Goal: Information Seeking & Learning: Learn about a topic

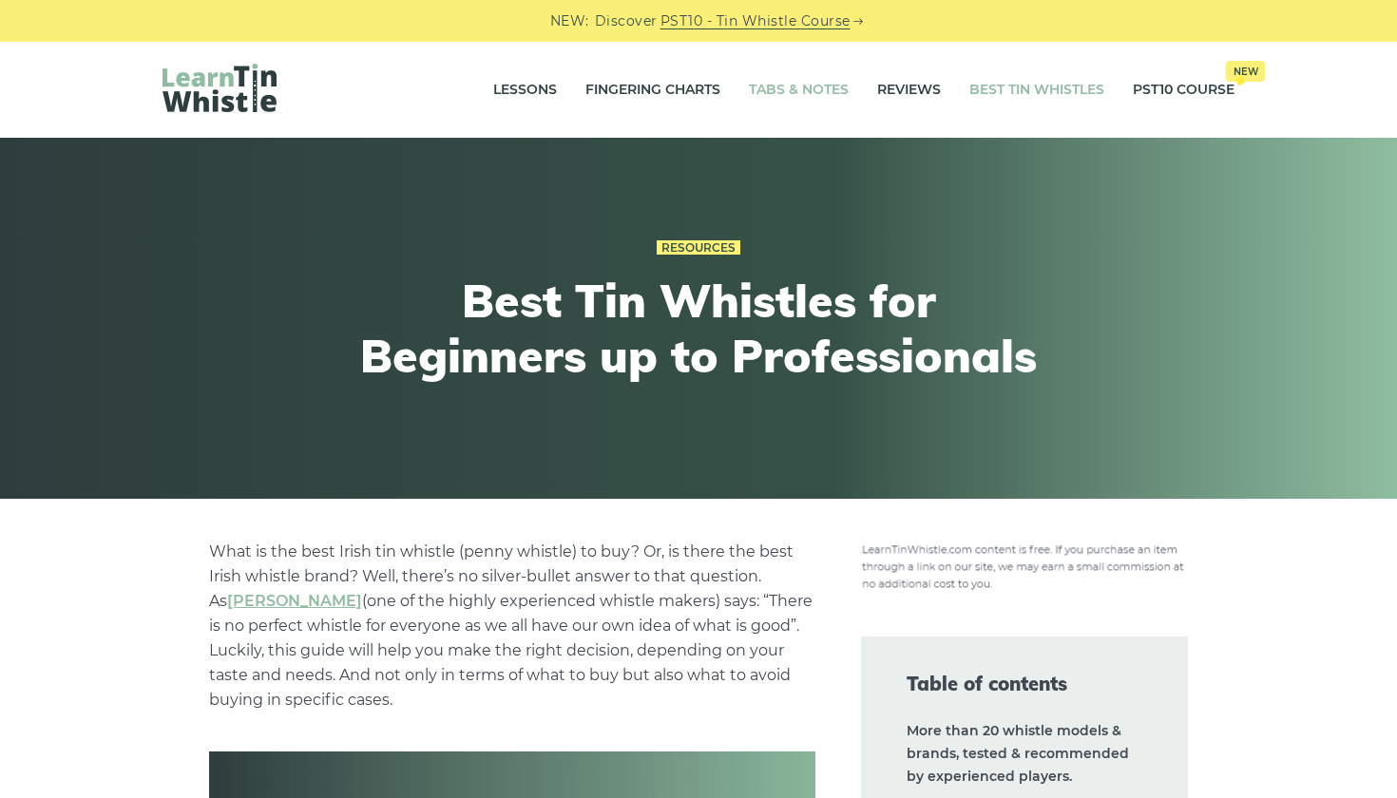
click at [842, 93] on link "Tabs & Notes" at bounding box center [799, 91] width 100 height 48
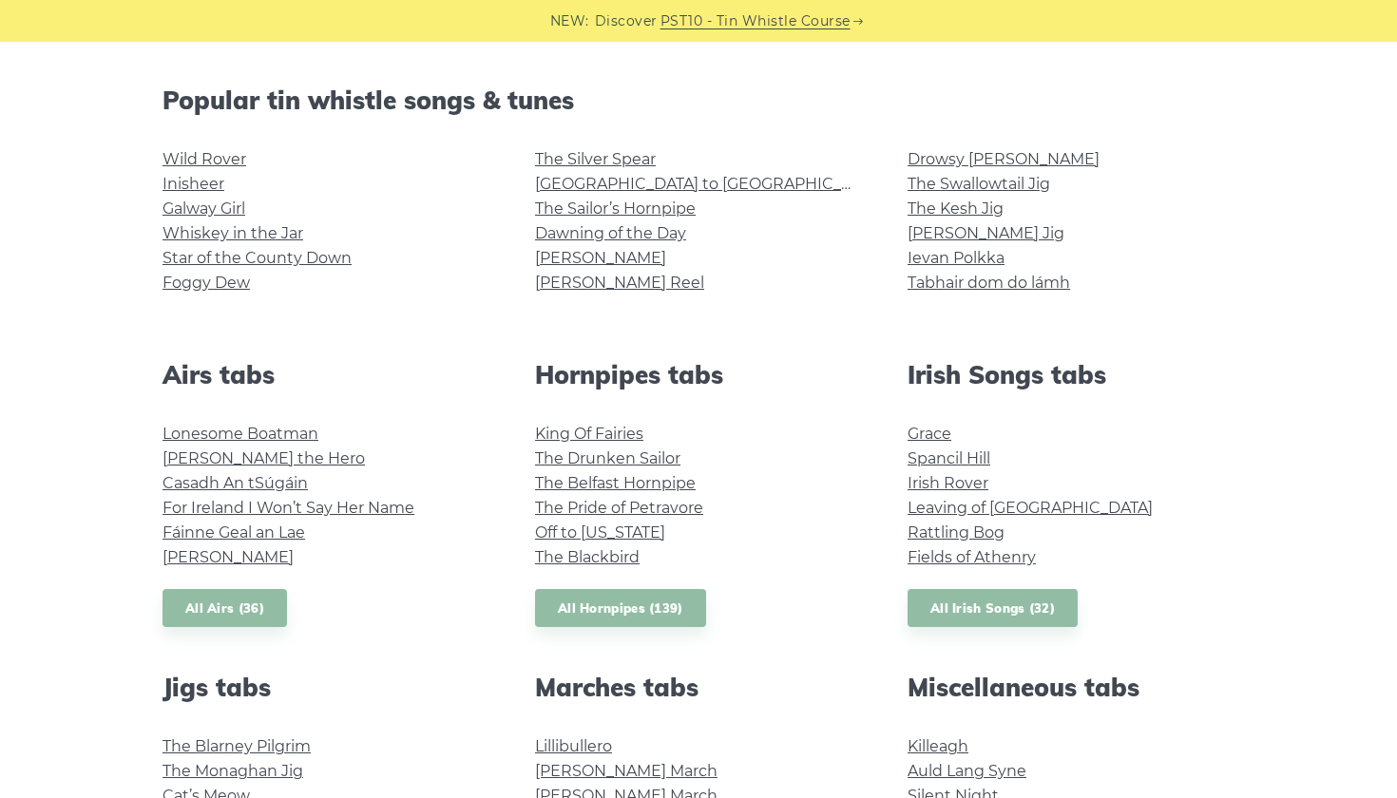
scroll to position [463, 0]
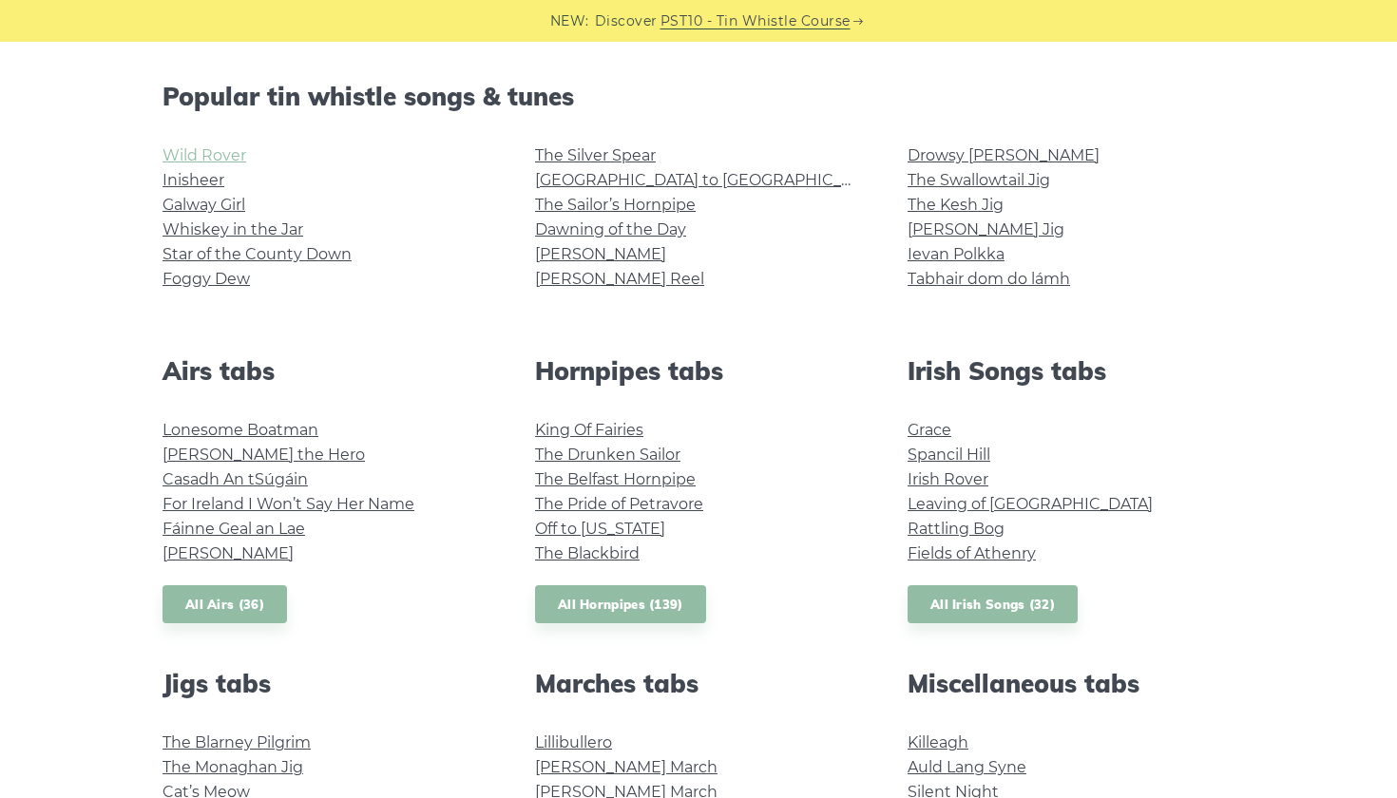
click at [221, 157] on link "Wild Rover" at bounding box center [205, 155] width 84 height 18
click at [224, 202] on link "Galway Girl" at bounding box center [204, 205] width 83 height 18
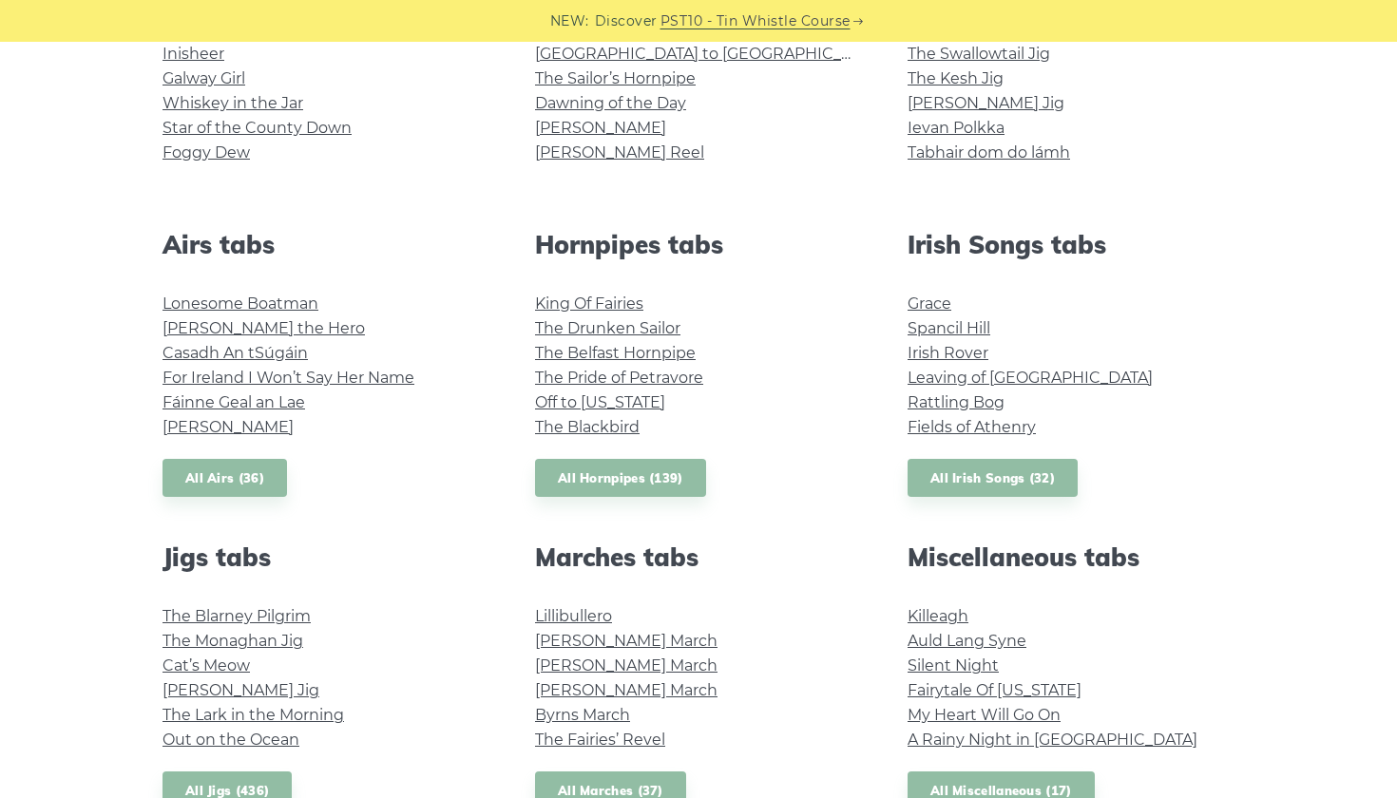
scroll to position [592, 0]
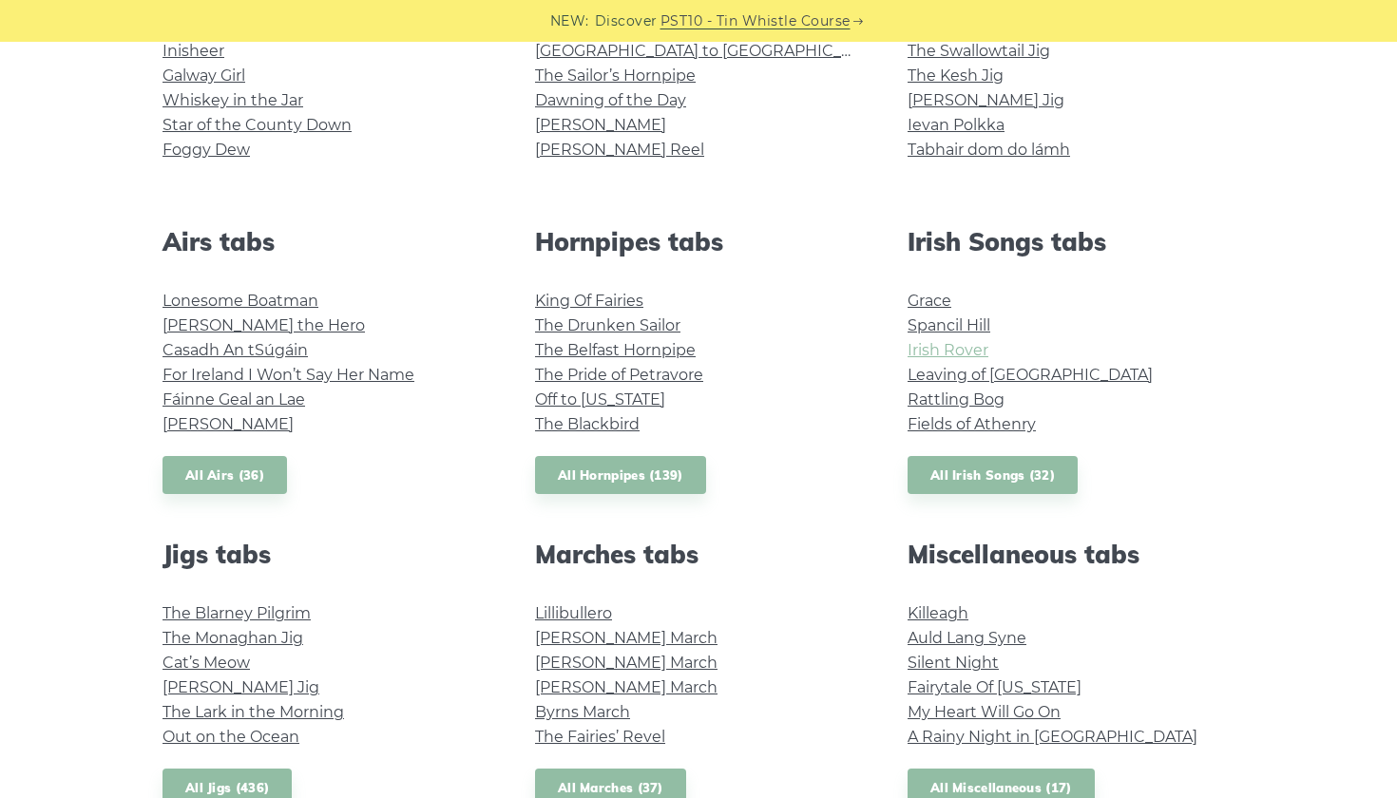
click at [971, 354] on link "Irish Rover" at bounding box center [948, 350] width 81 height 18
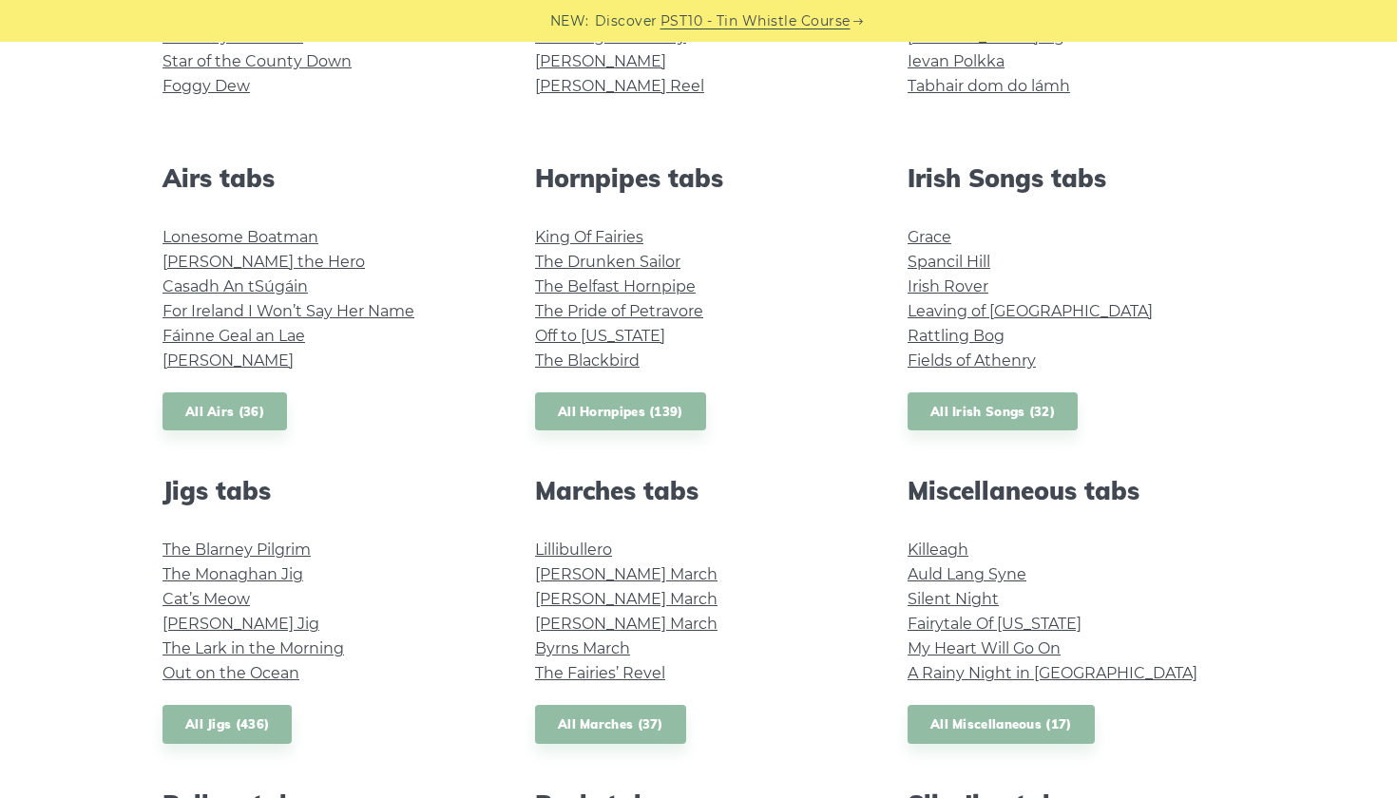
scroll to position [659, 0]
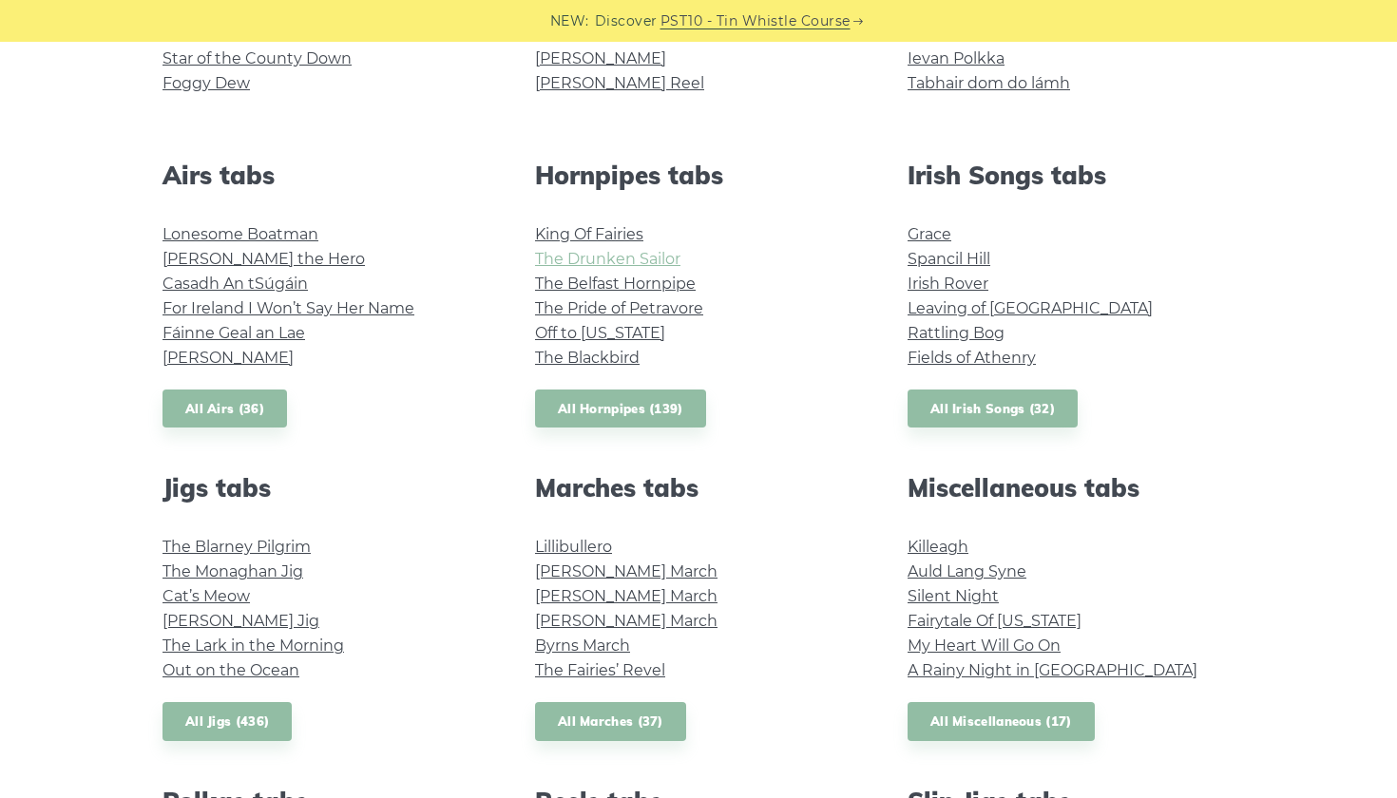
click at [658, 258] on link "The Drunken Sailor" at bounding box center [607, 259] width 145 height 18
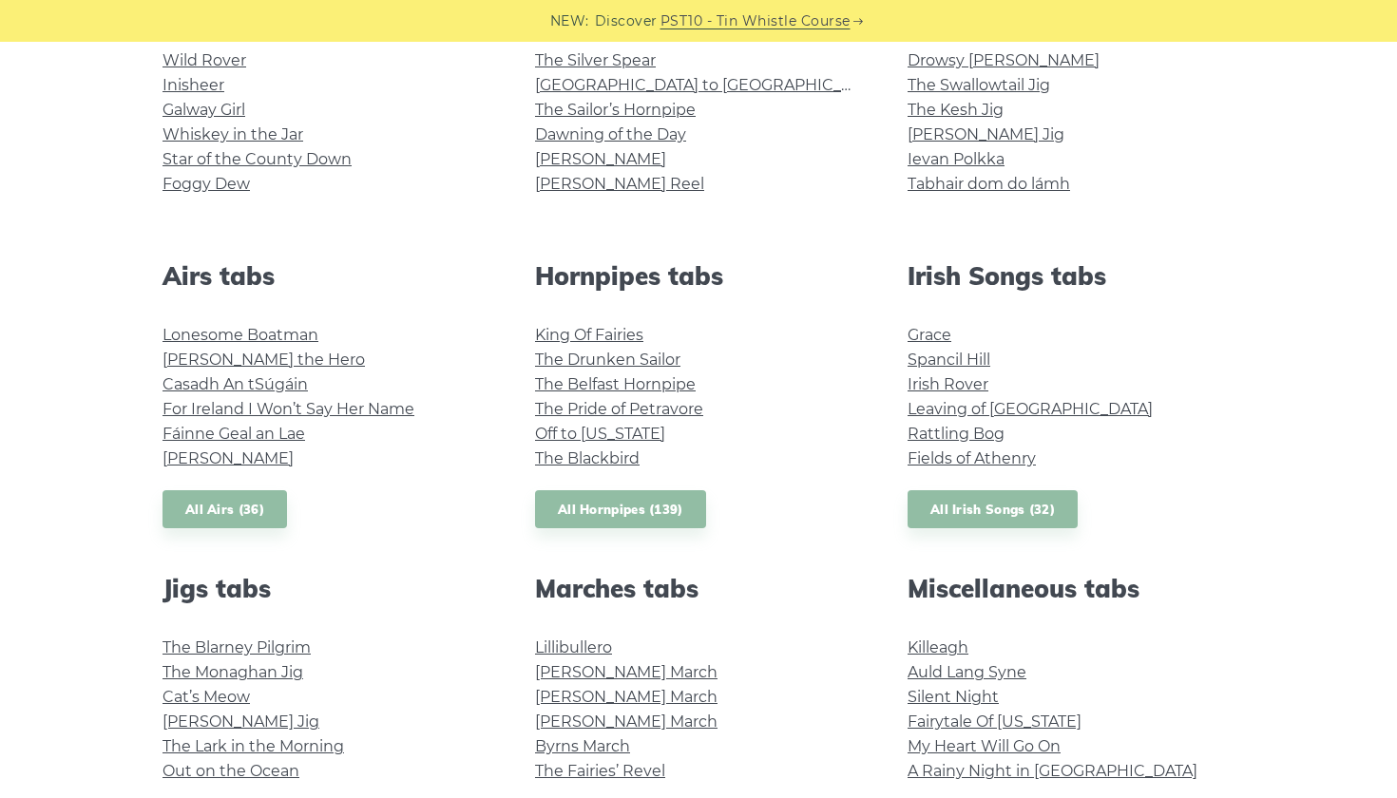
scroll to position [579, 0]
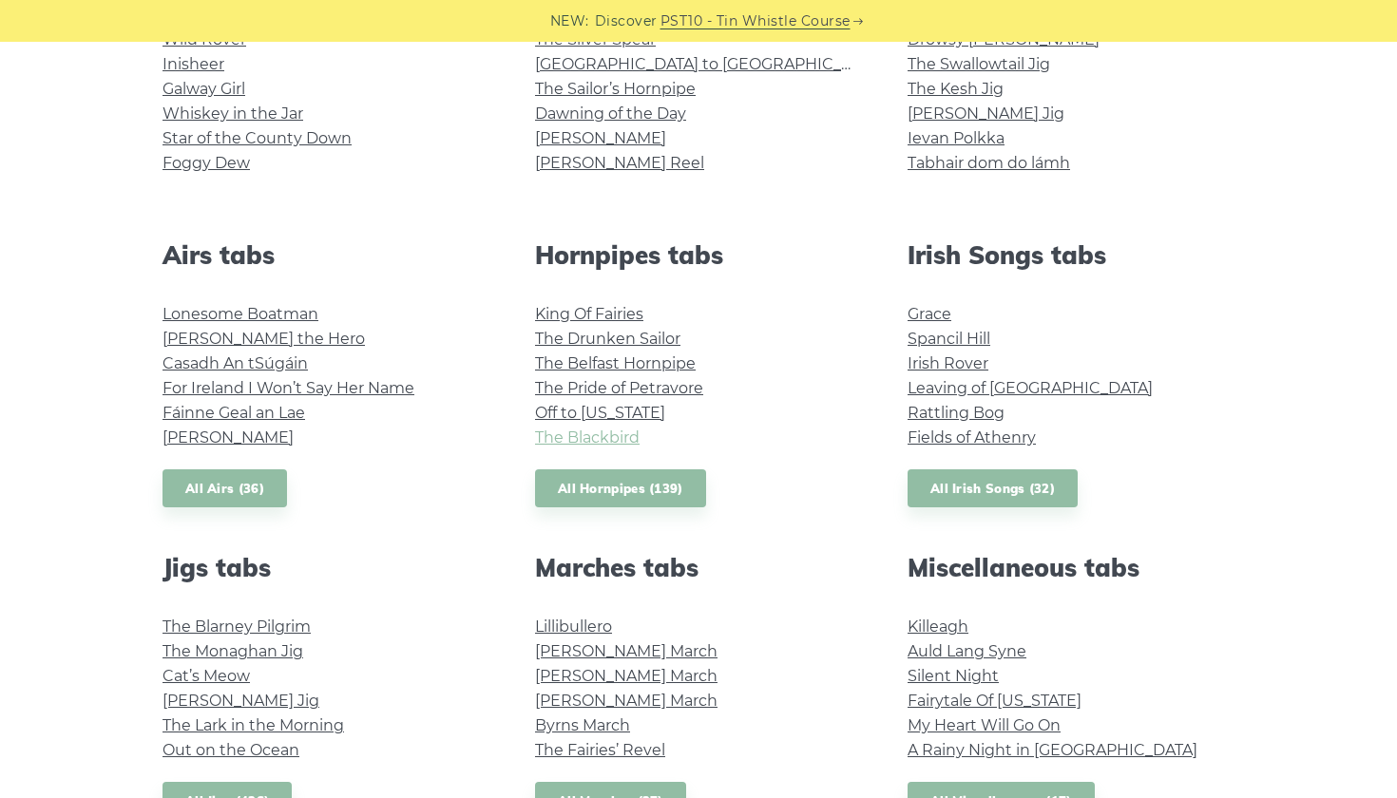
click at [591, 446] on link "The Blackbird" at bounding box center [587, 438] width 105 height 18
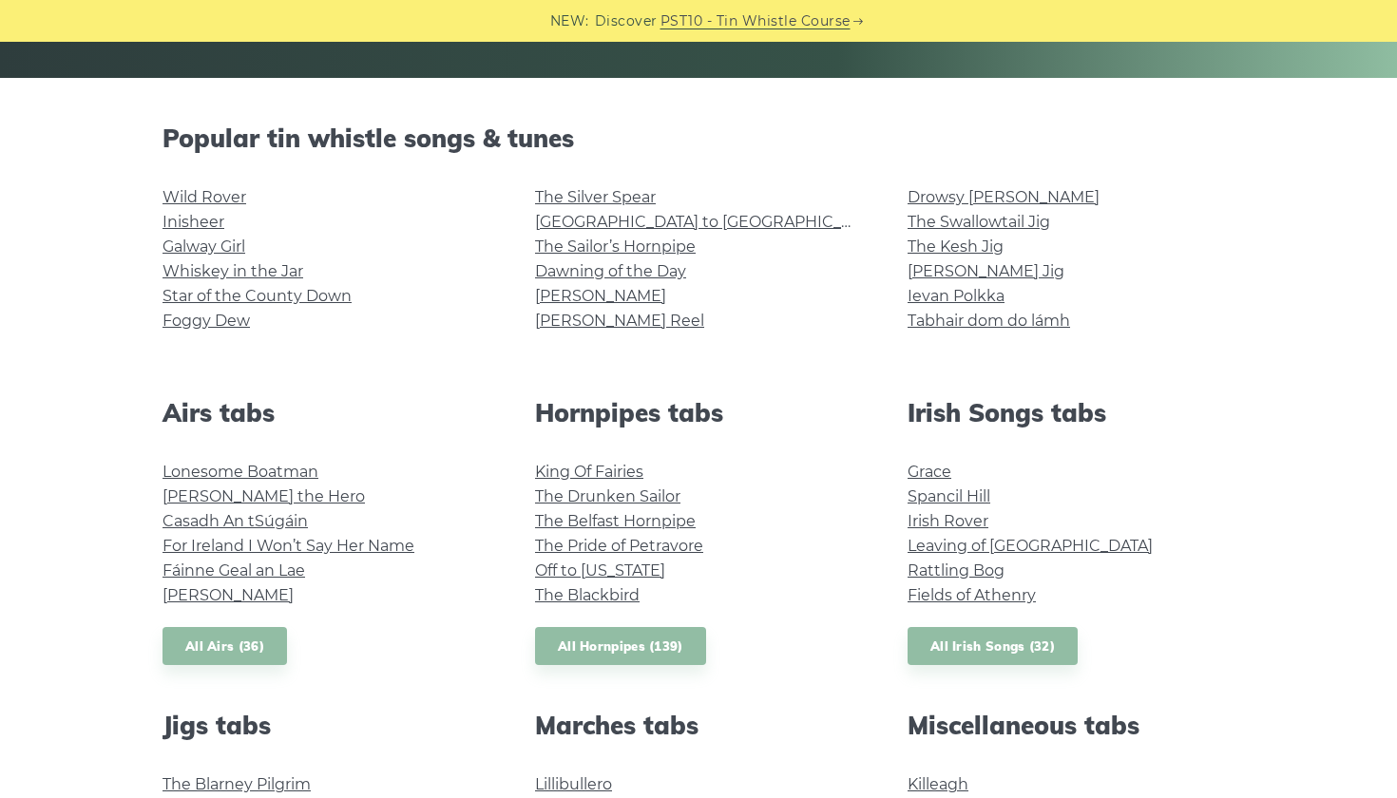
scroll to position [428, 0]
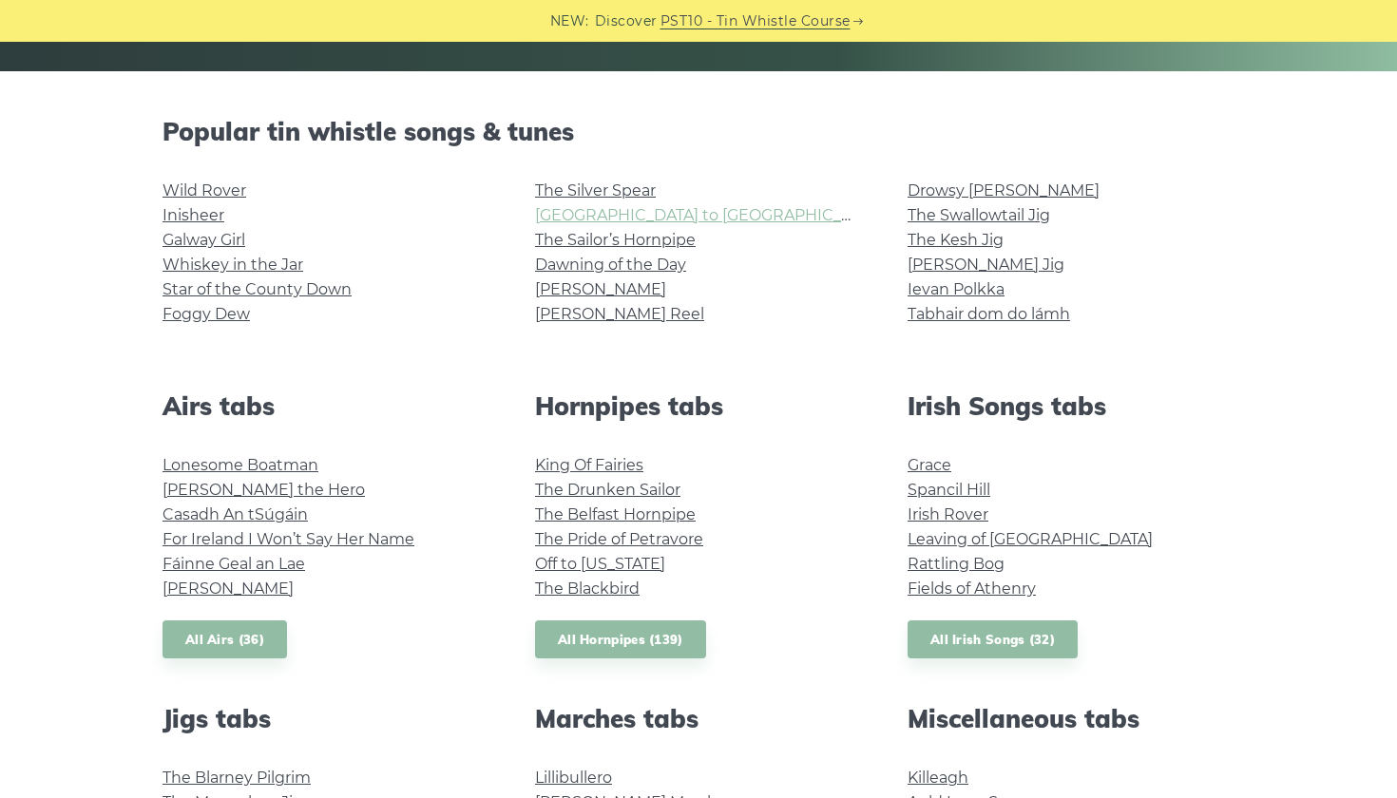
click at [681, 217] on link "[GEOGRAPHIC_DATA] to [GEOGRAPHIC_DATA]" at bounding box center [710, 215] width 351 height 18
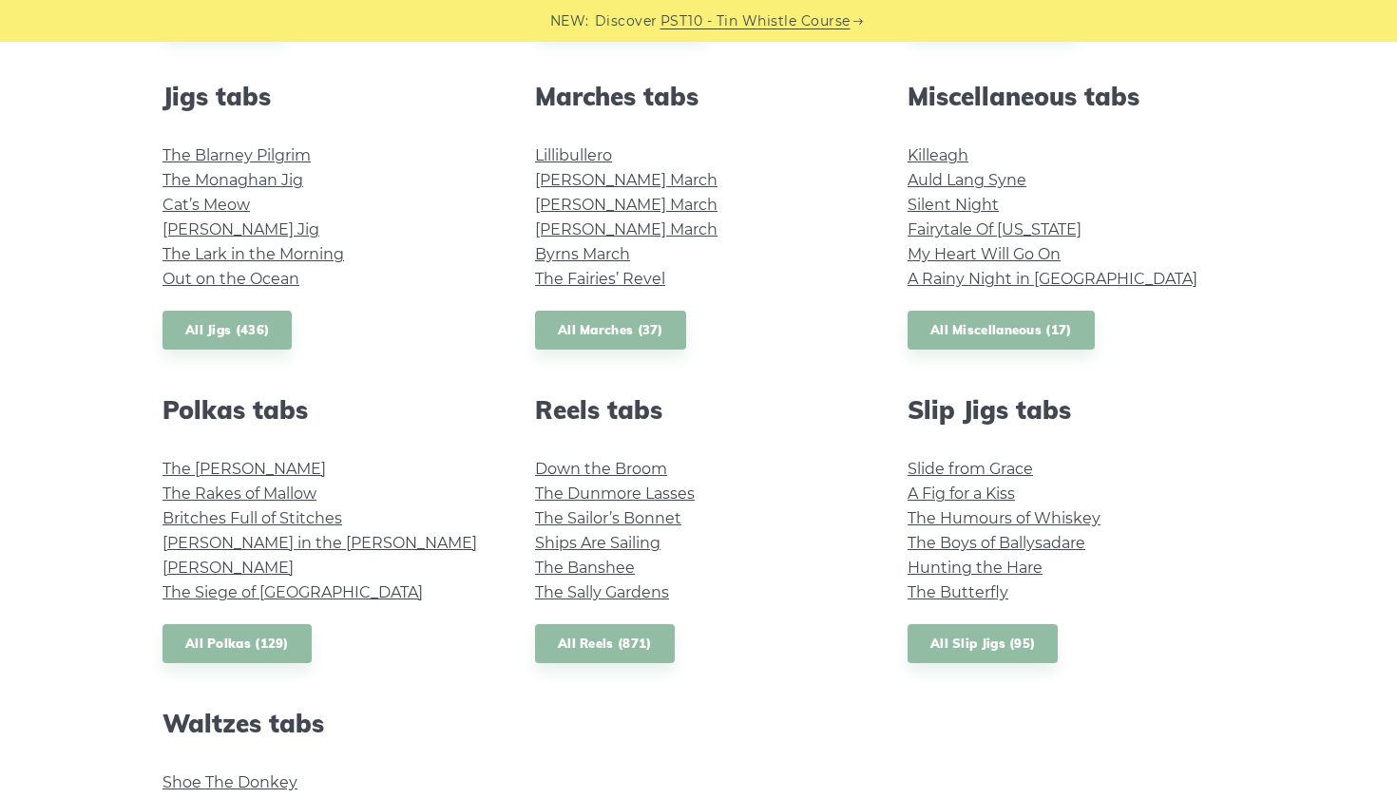
scroll to position [1053, 0]
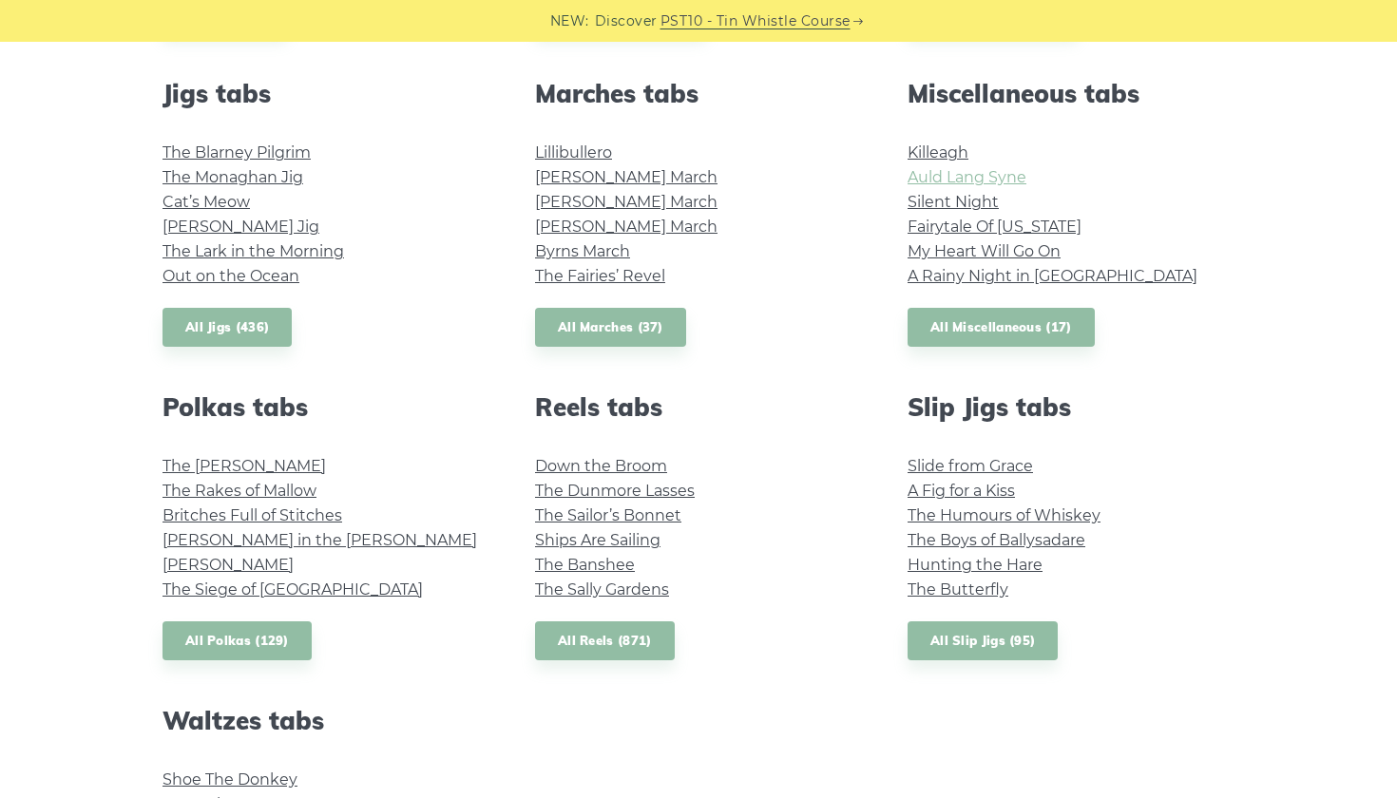
click at [997, 170] on link "Auld Lang Syne" at bounding box center [967, 177] width 119 height 18
click at [1039, 230] on link "Fairytale Of New York" at bounding box center [995, 227] width 174 height 18
click at [1049, 254] on link "My Heart Will Go On" at bounding box center [984, 251] width 153 height 18
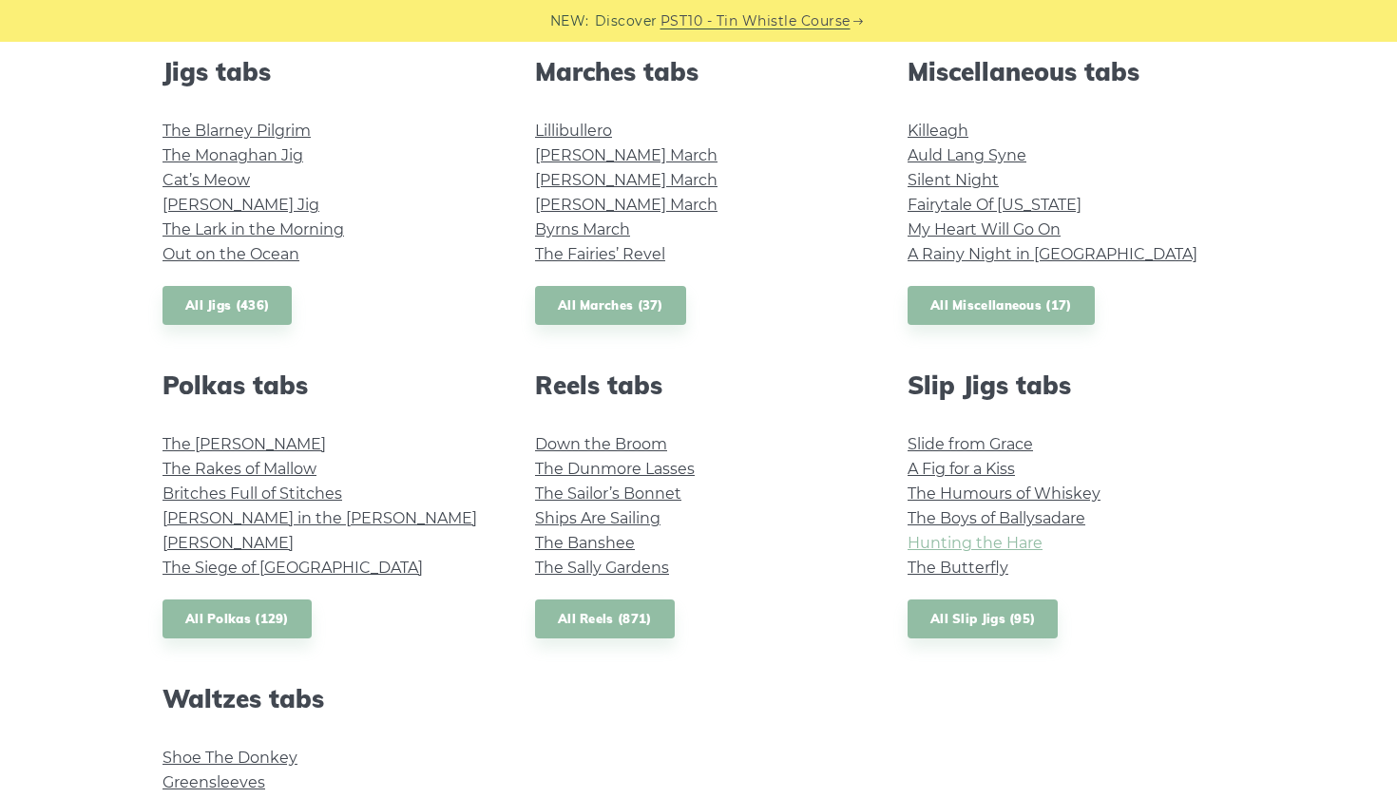
scroll to position [1058, 0]
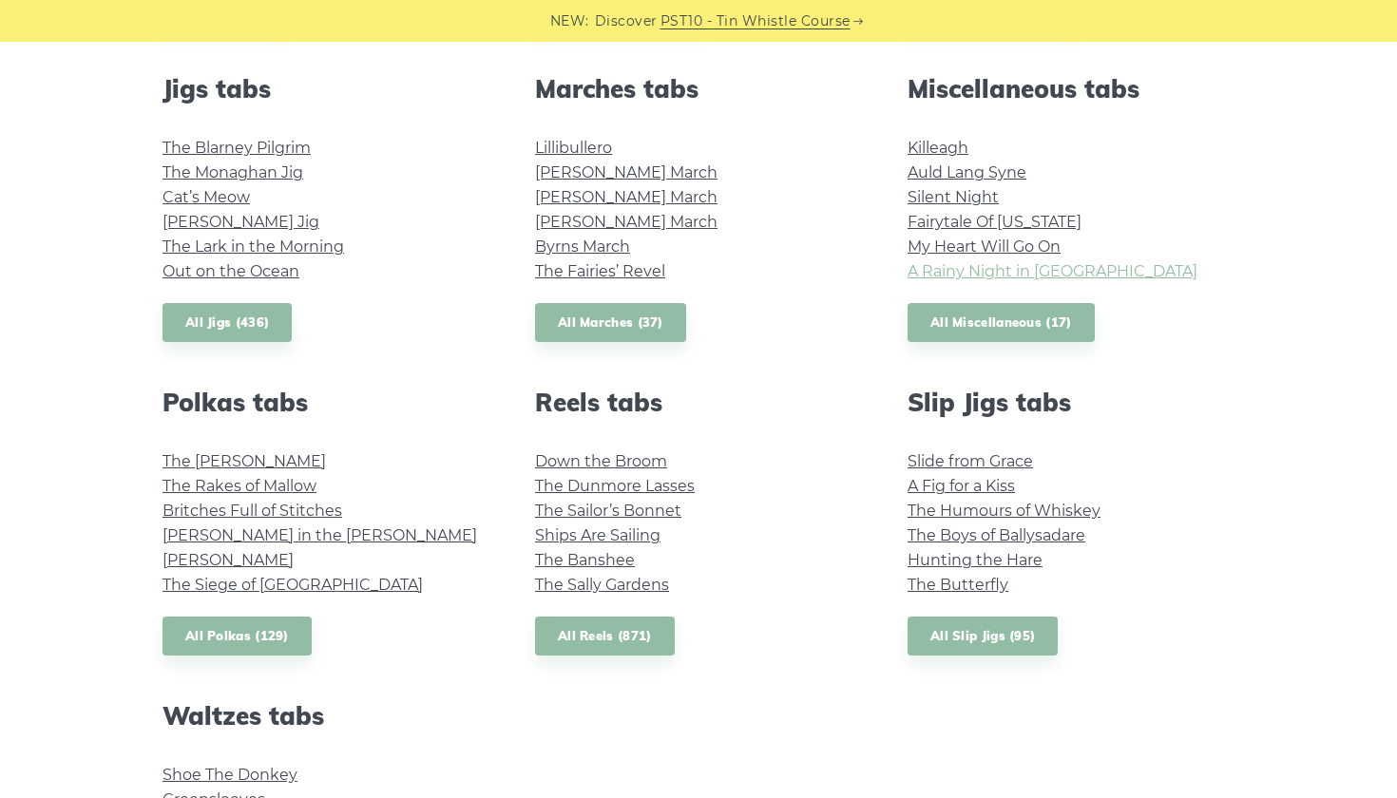
click at [1058, 271] on link "A Rainy Night in Soho" at bounding box center [1053, 271] width 290 height 18
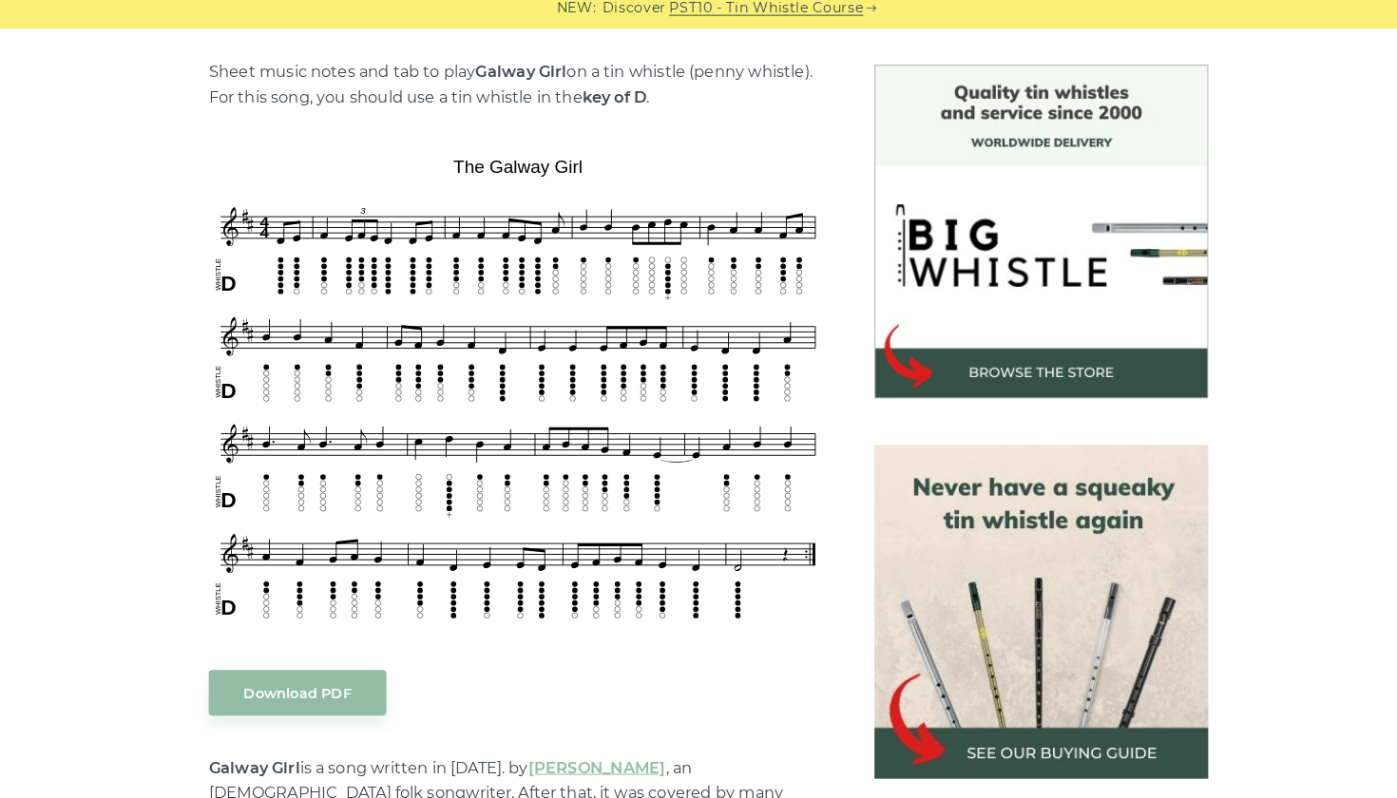
scroll to position [439, 0]
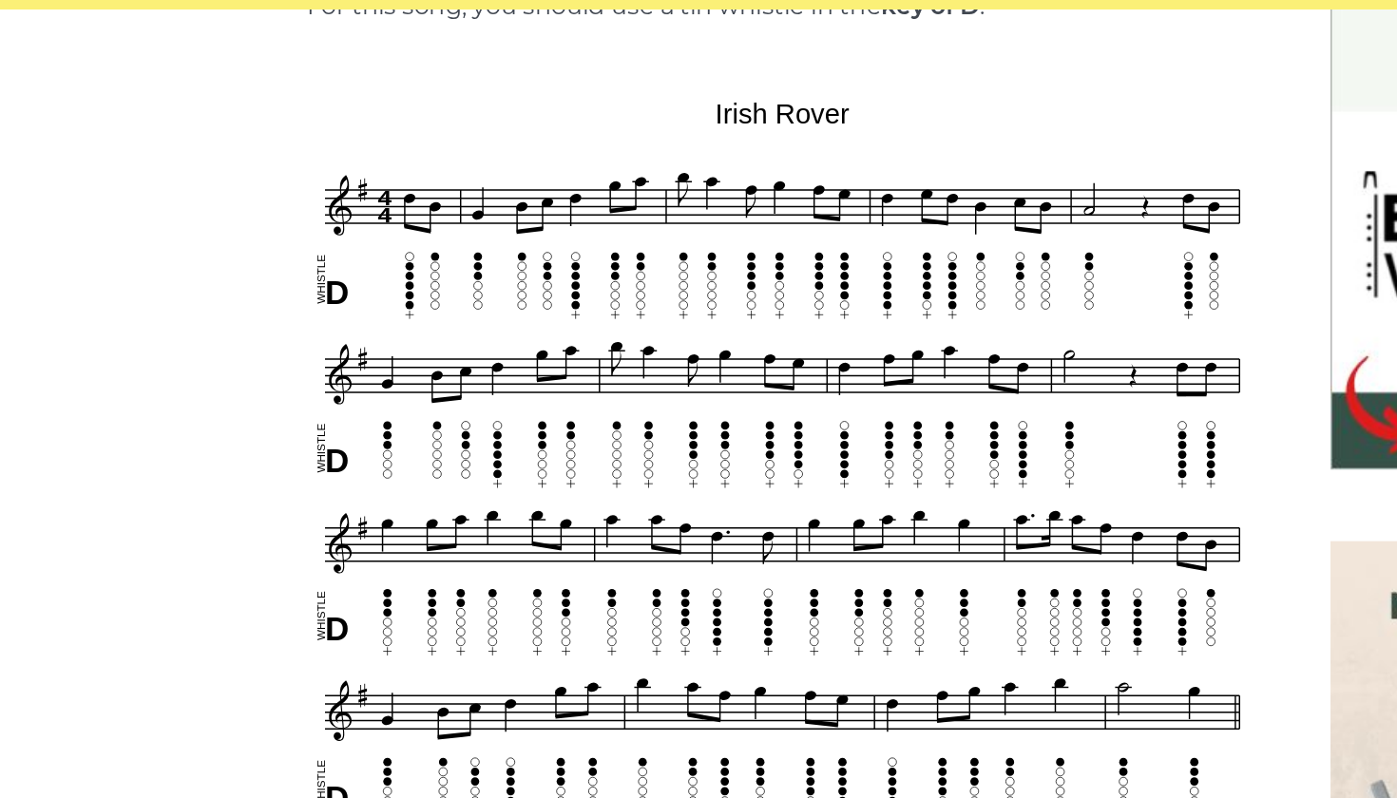
scroll to position [469, 0]
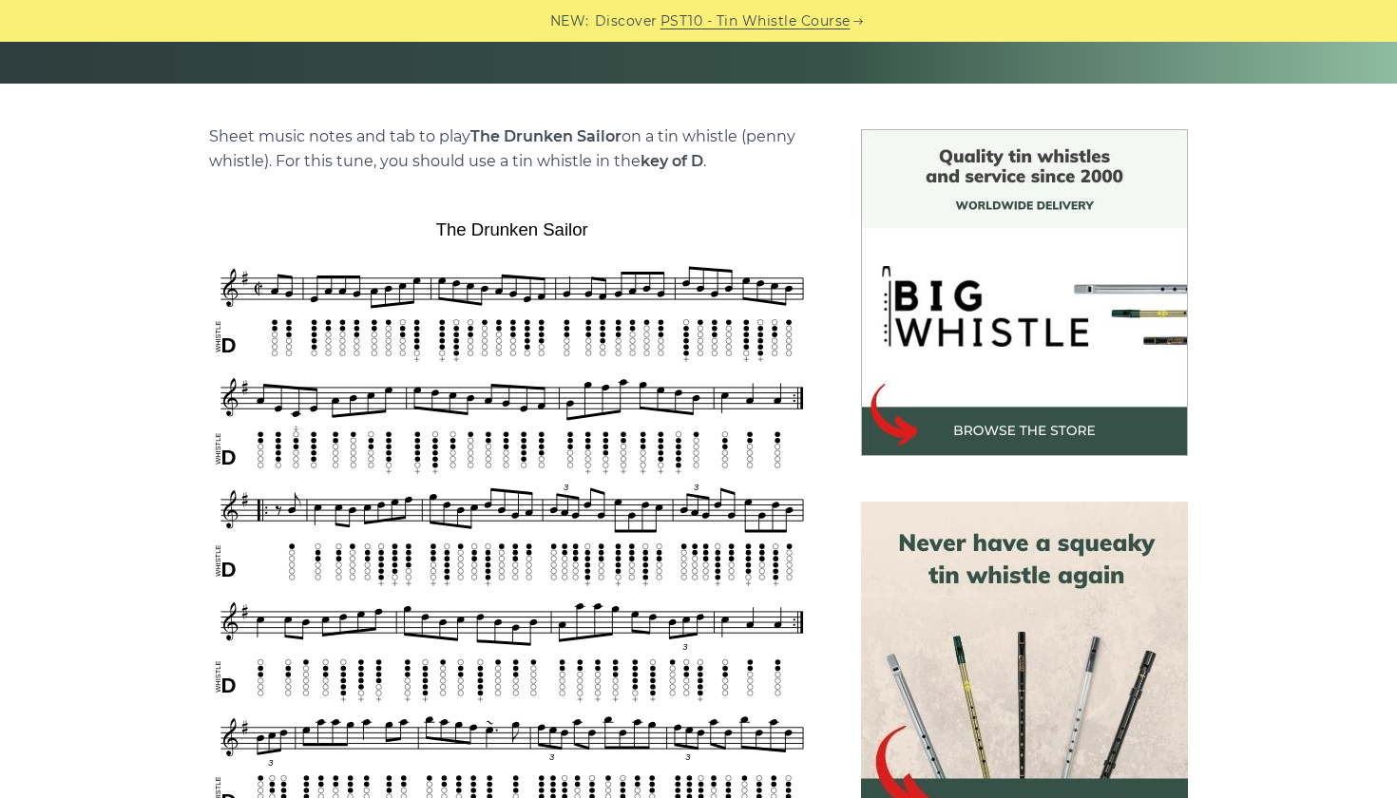
scroll to position [426, 0]
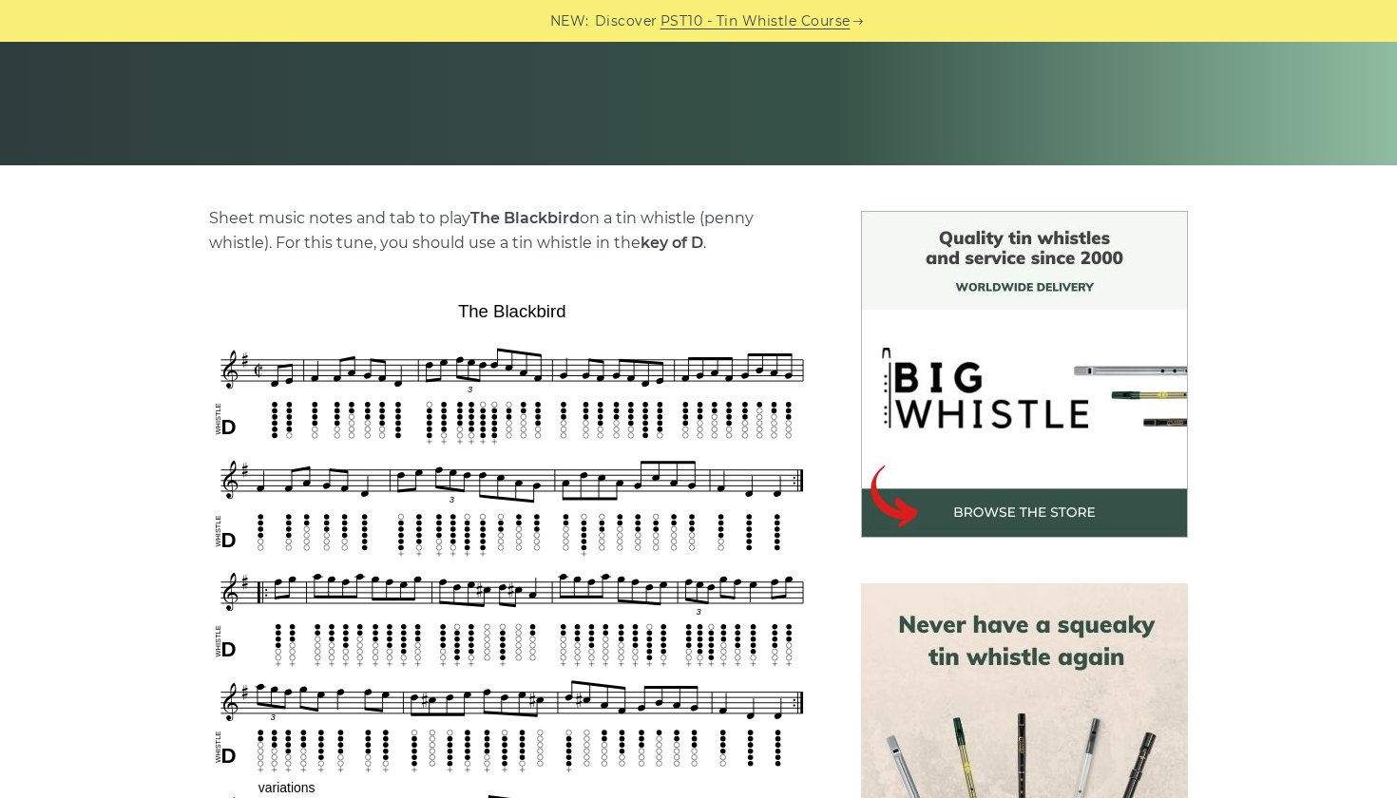
scroll to position [383, 0]
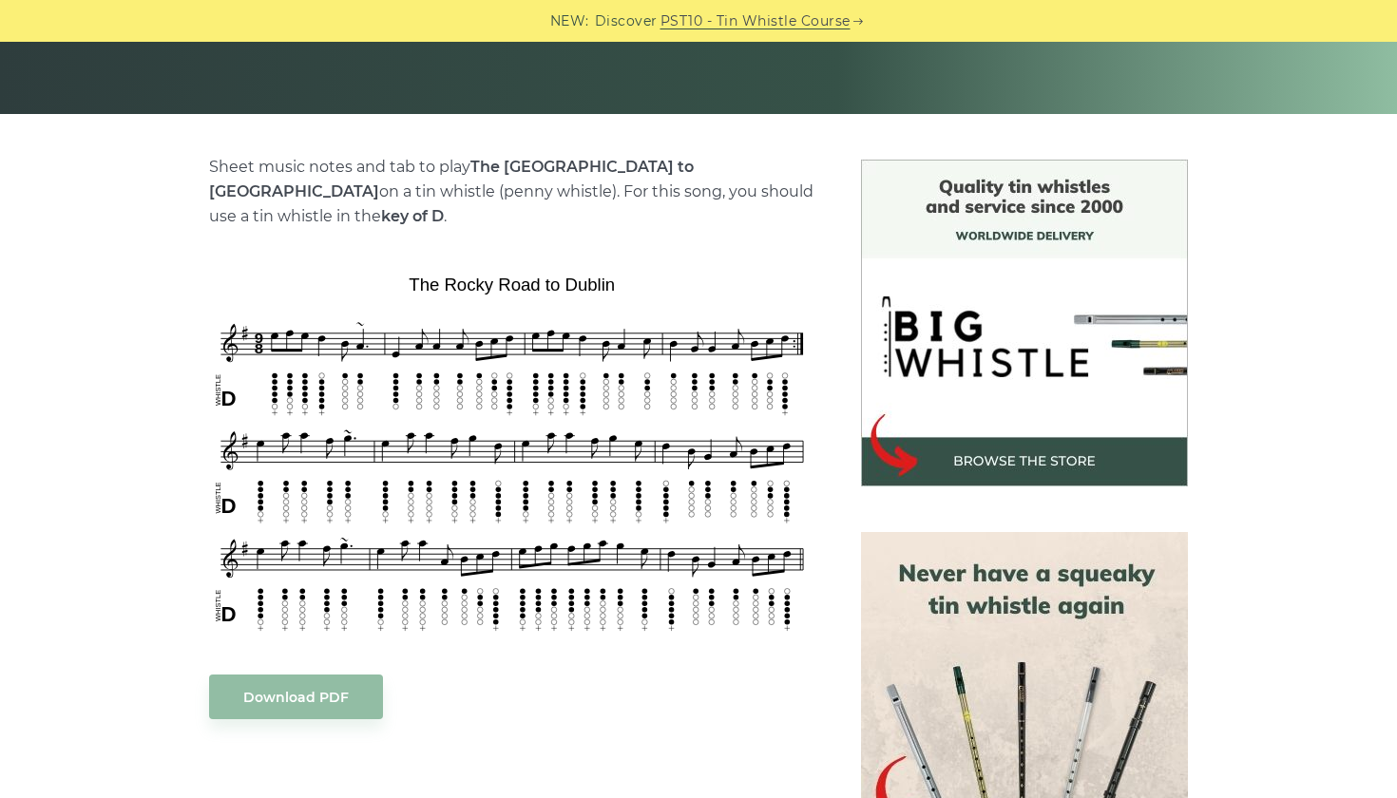
scroll to position [299, 0]
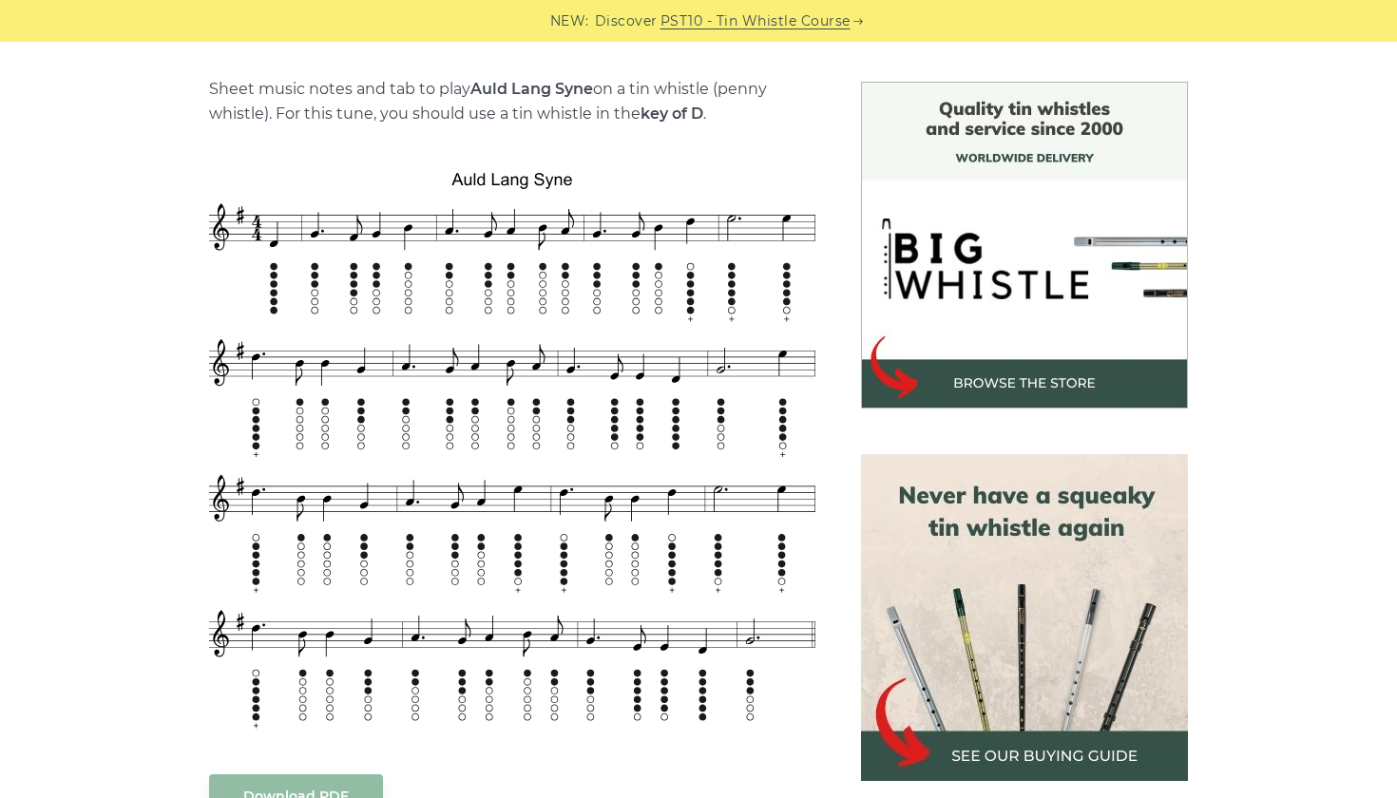
scroll to position [435, 0]
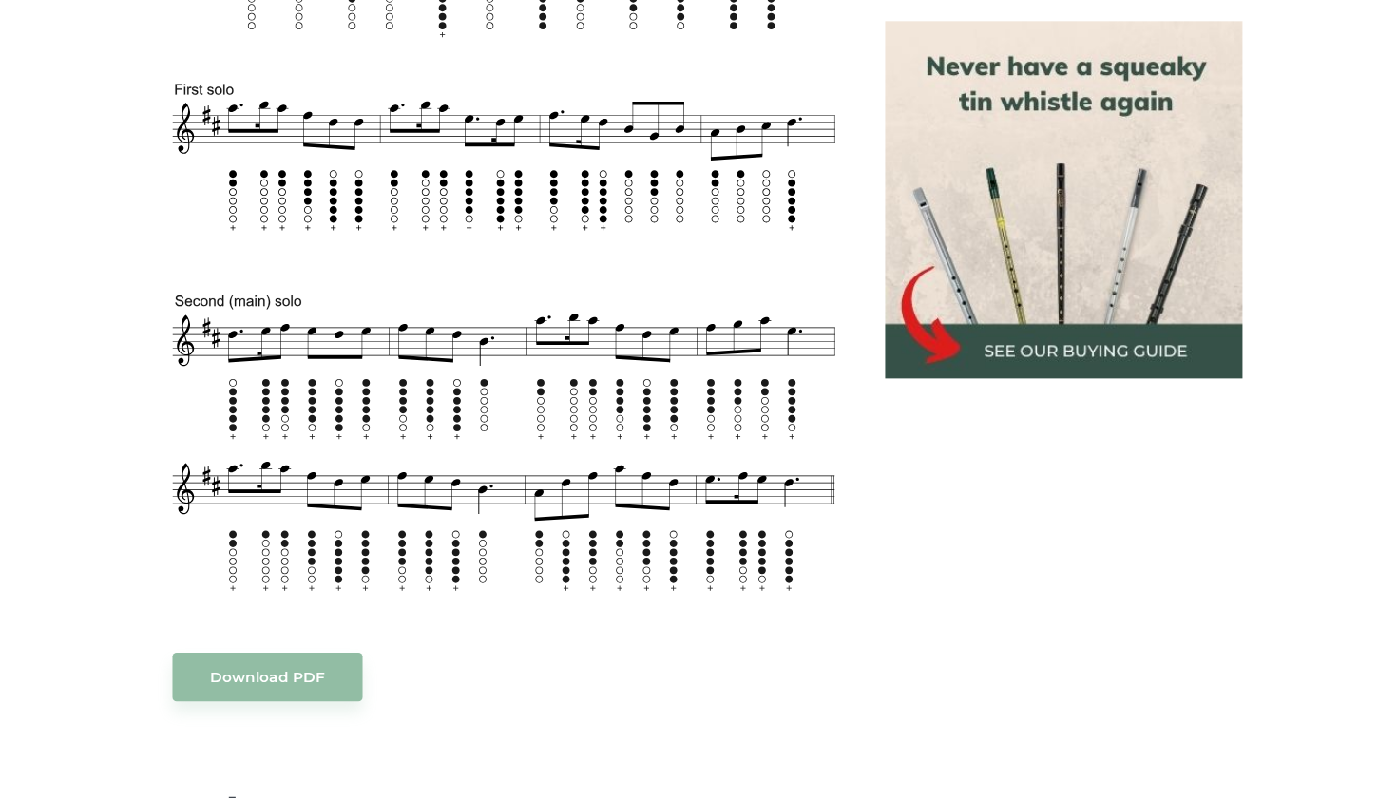
scroll to position [919, 0]
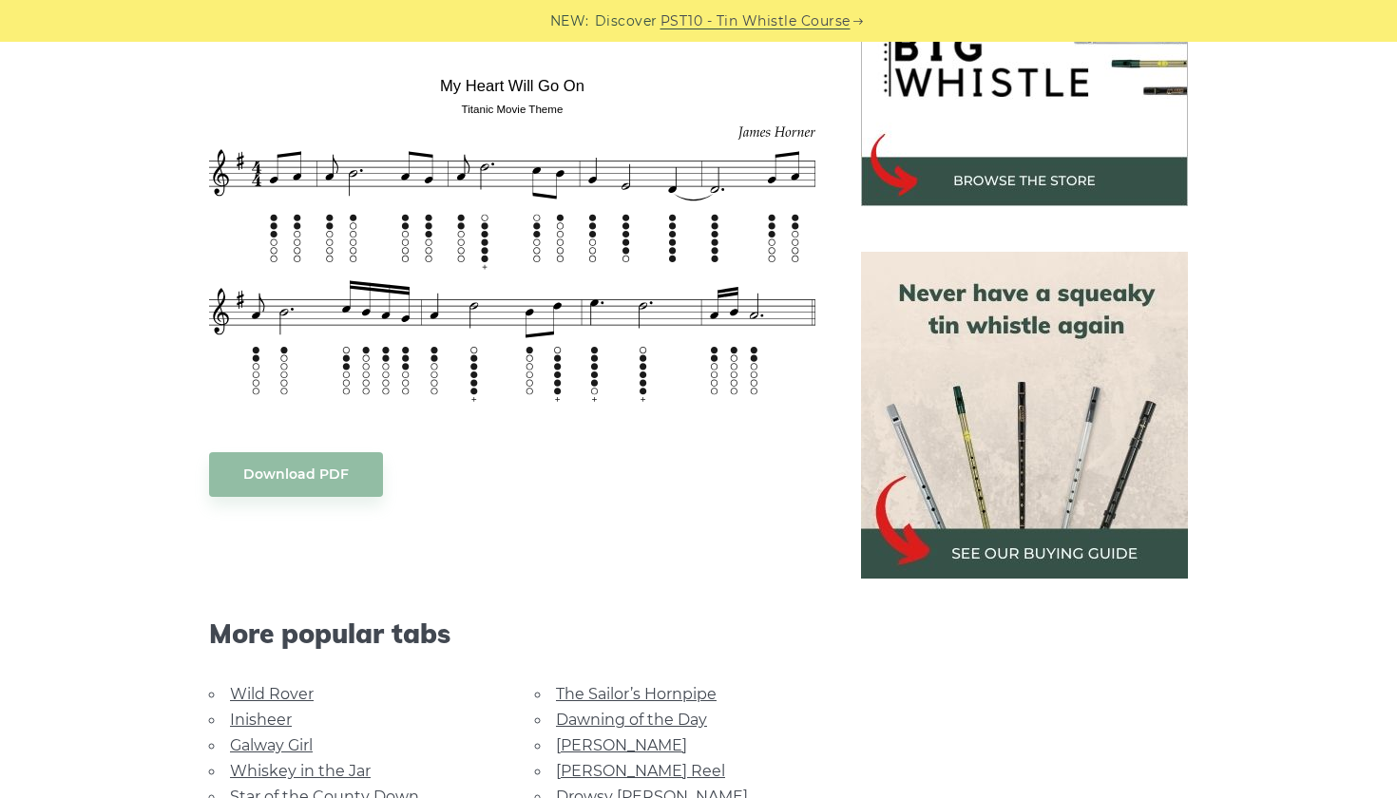
scroll to position [666, 0]
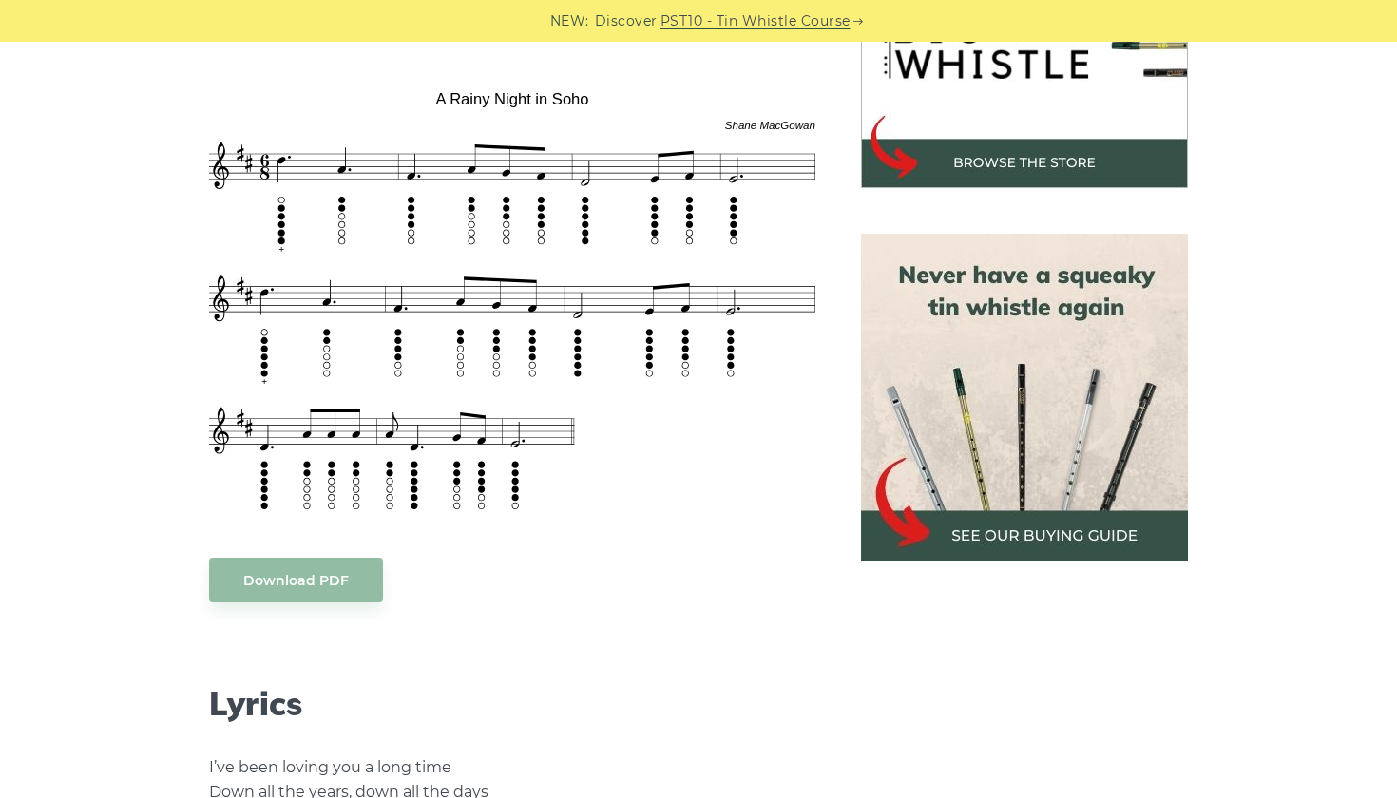
scroll to position [682, 0]
